Goal: Task Accomplishment & Management: Manage account settings

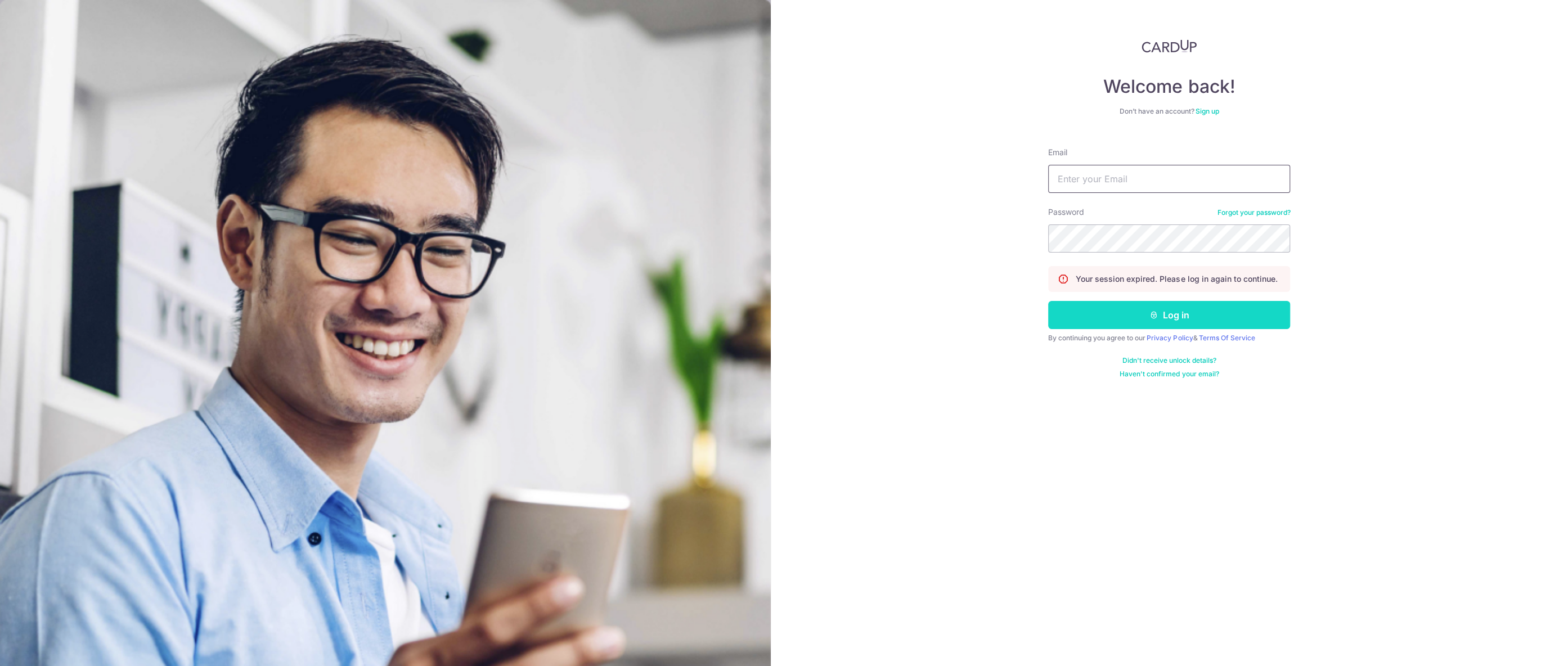
type input "[EMAIL_ADDRESS][DOMAIN_NAME]"
drag, startPoint x: 1180, startPoint y: 308, endPoint x: 1173, endPoint y: 308, distance: 7.0
click at [1180, 308] on button "Log in" at bounding box center [1169, 314] width 242 height 28
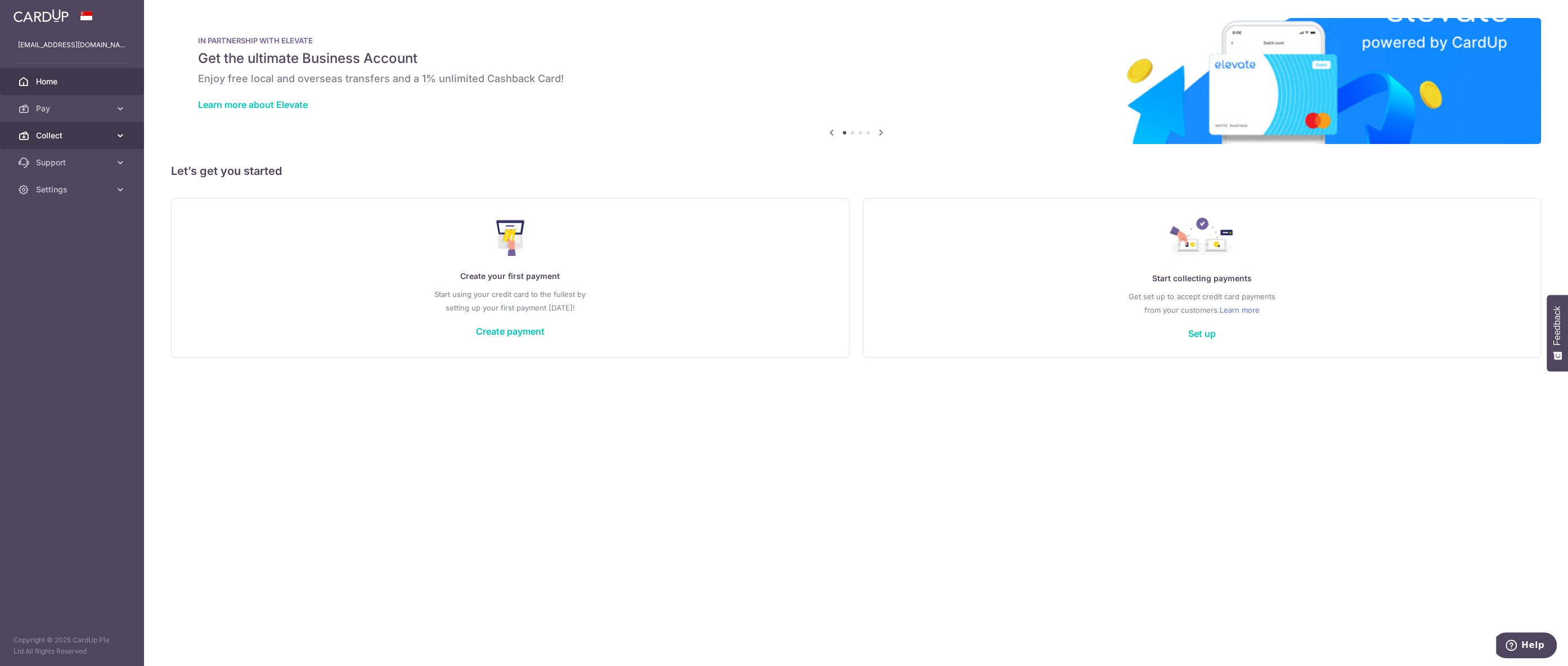
click at [75, 133] on span "Collect" at bounding box center [73, 135] width 74 height 11
drag, startPoint x: 67, startPoint y: 161, endPoint x: 80, endPoint y: 162, distance: 13.0
click at [67, 161] on span "Dashboard" at bounding box center [73, 162] width 74 height 11
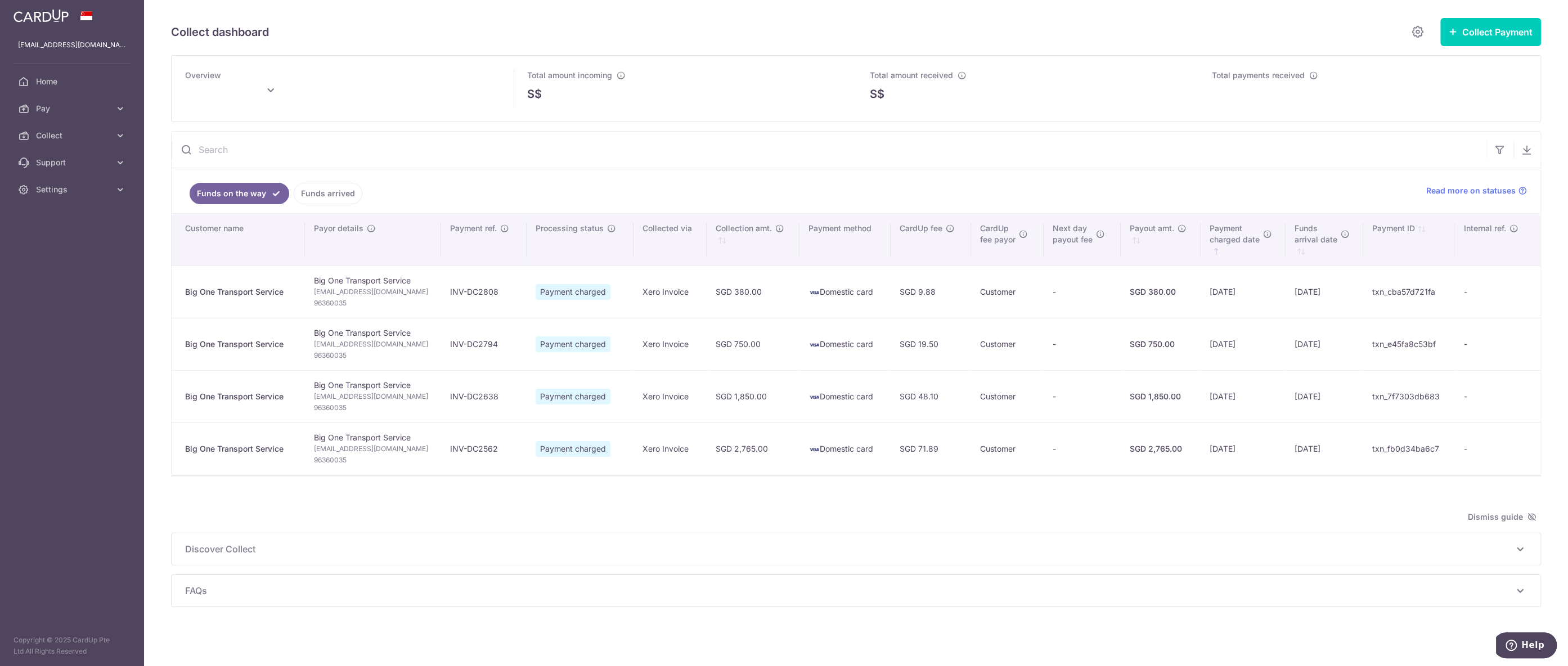
type input "October 2025"
click at [39, 76] on span "Home" at bounding box center [73, 81] width 74 height 11
